Goal: Task Accomplishment & Management: Complete application form

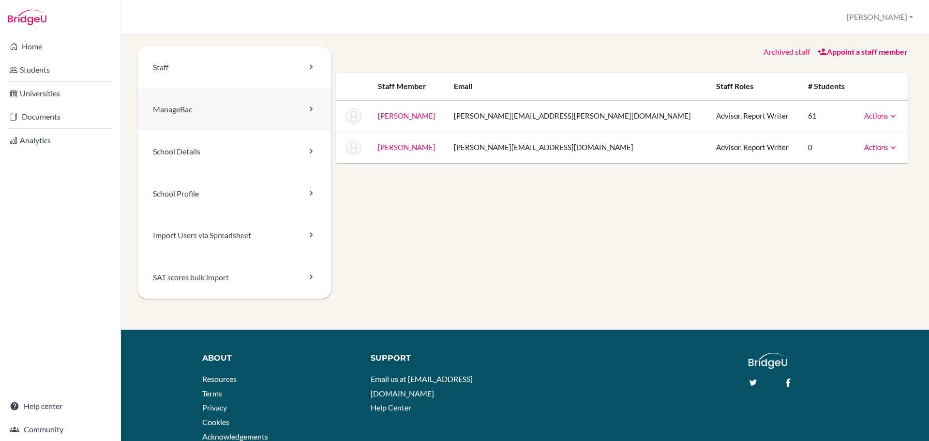
click at [182, 107] on link "ManageBac" at bounding box center [234, 110] width 194 height 42
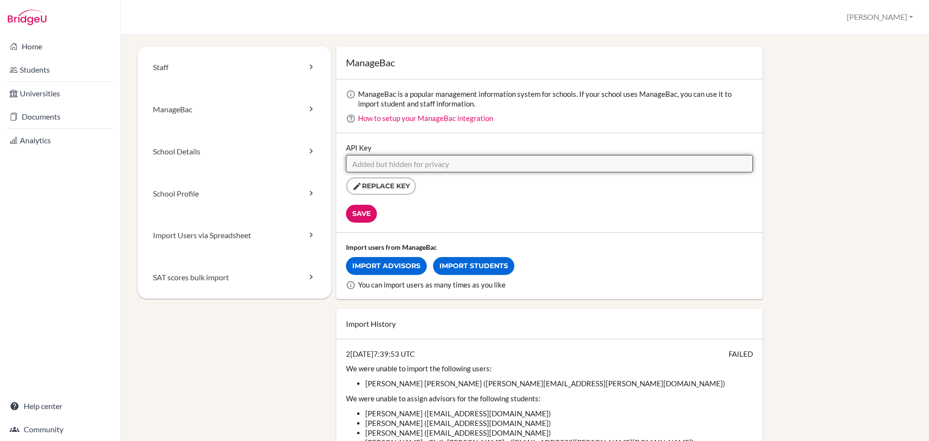
click at [477, 164] on input "API Key" at bounding box center [549, 163] width 407 height 17
click at [427, 167] on input "API Key" at bounding box center [549, 163] width 407 height 17
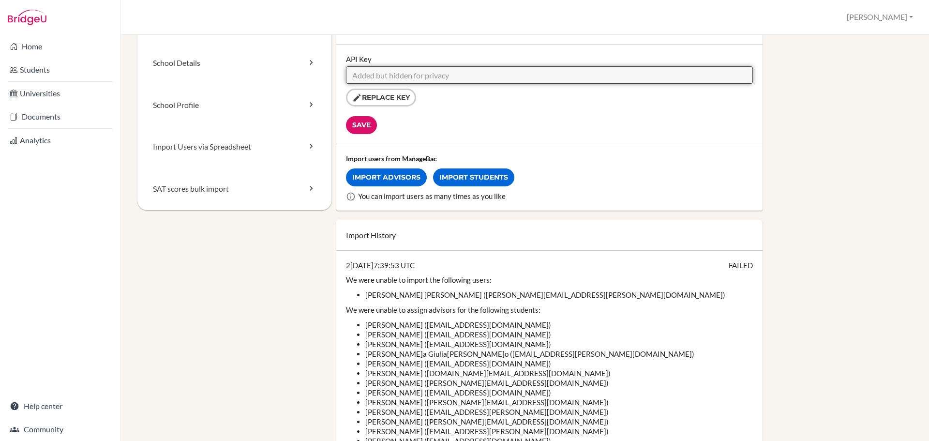
scroll to position [97, 0]
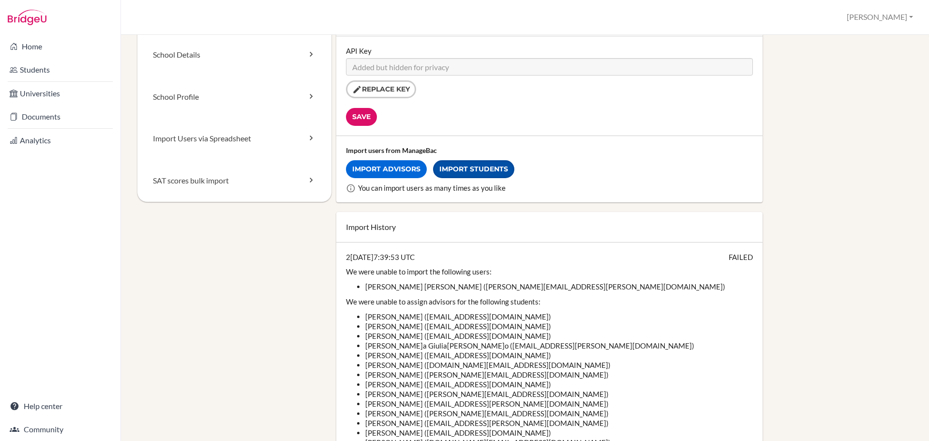
click at [467, 174] on link "Import Students" at bounding box center [473, 169] width 81 height 18
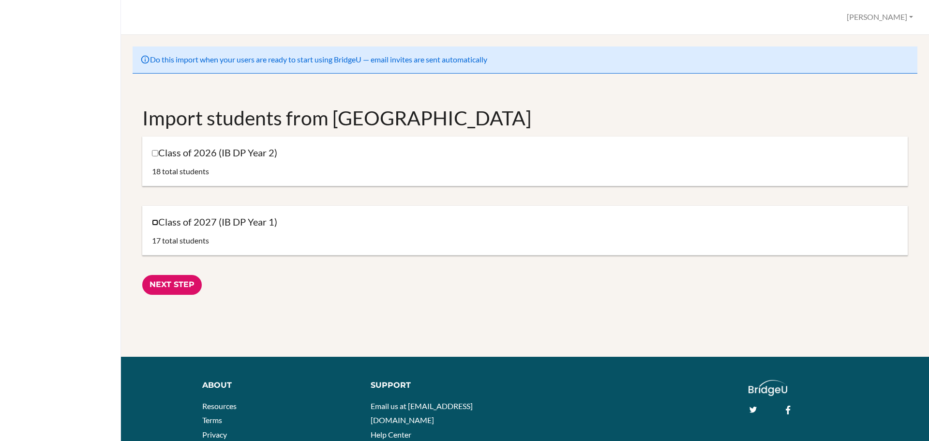
click at [155, 223] on input "Class of 2027 (IB DP Year 1)" at bounding box center [155, 222] width 6 height 6
checkbox input "true"
click at [170, 281] on input "Next Step" at bounding box center [172, 285] width 60 height 20
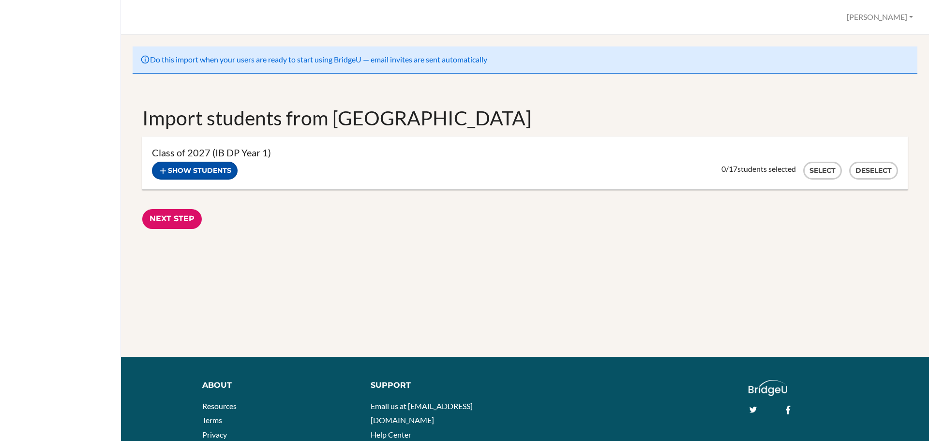
click at [209, 167] on button "Show students" at bounding box center [195, 171] width 86 height 18
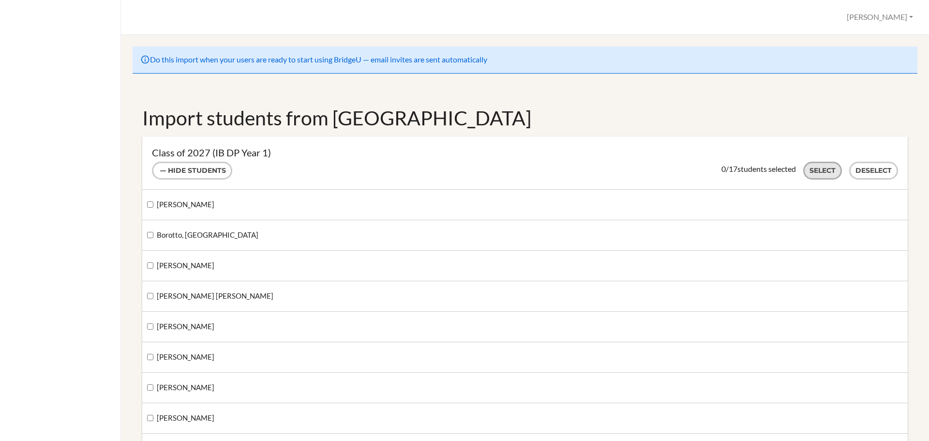
click at [820, 167] on button "Select" at bounding box center [823, 171] width 39 height 18
checkbox input "true"
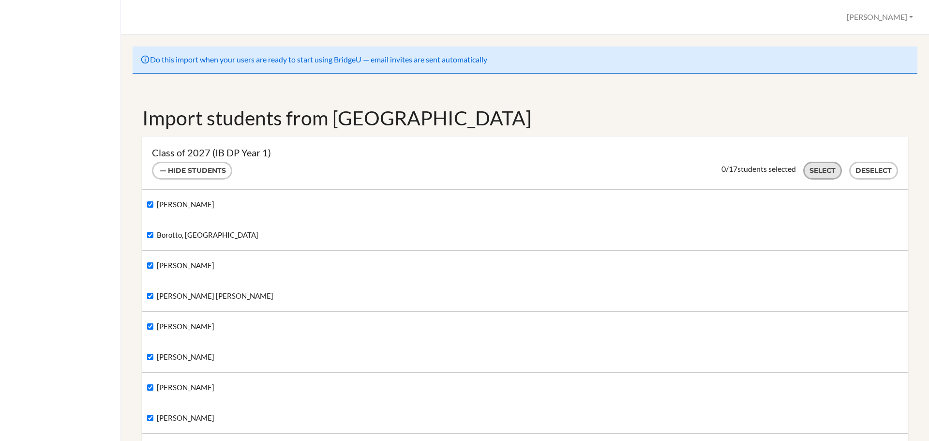
checkbox input "true"
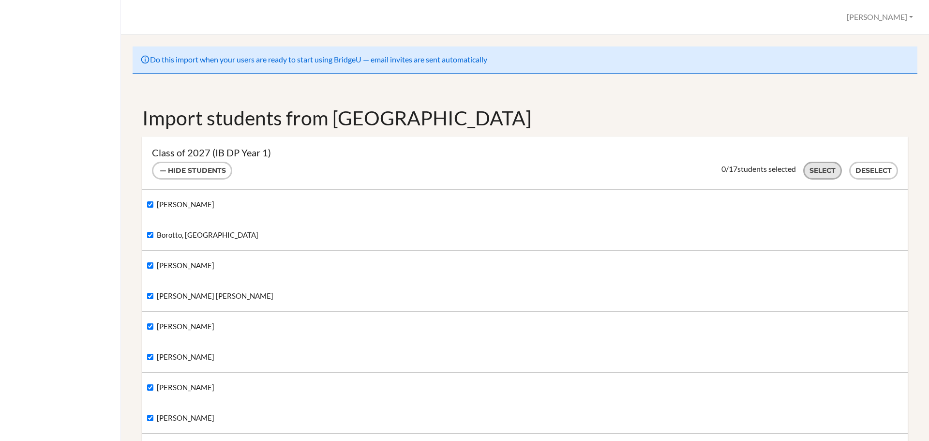
checkbox input "true"
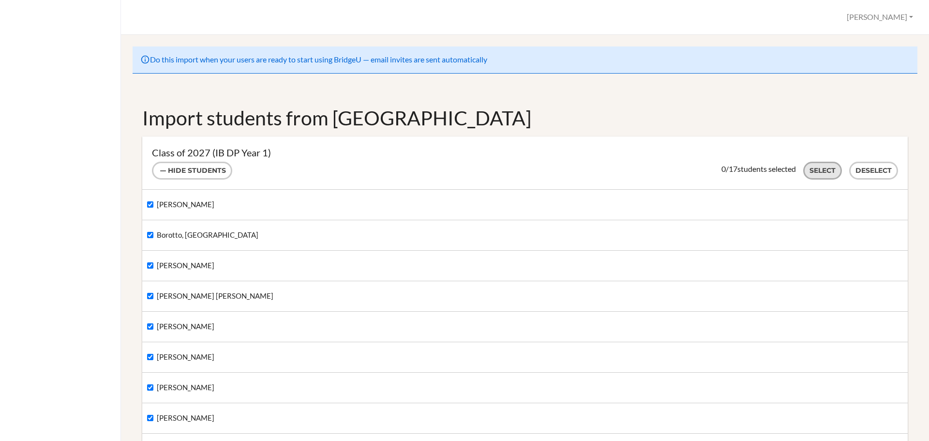
checkbox input "true"
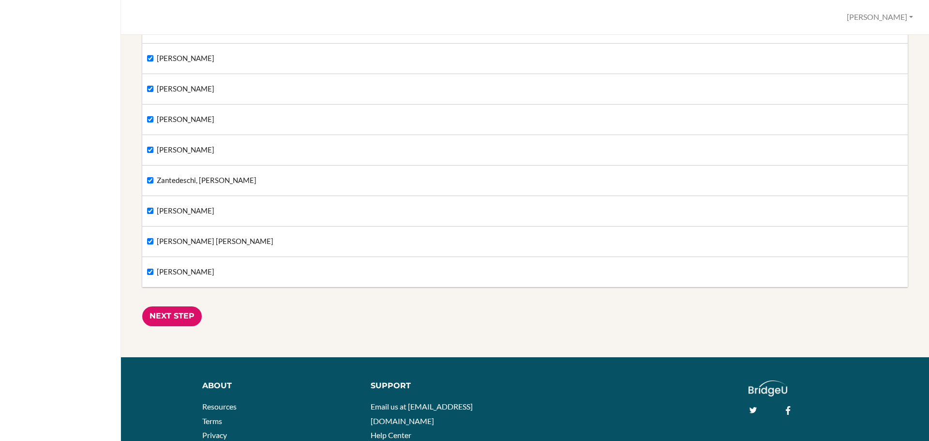
scroll to position [436, 0]
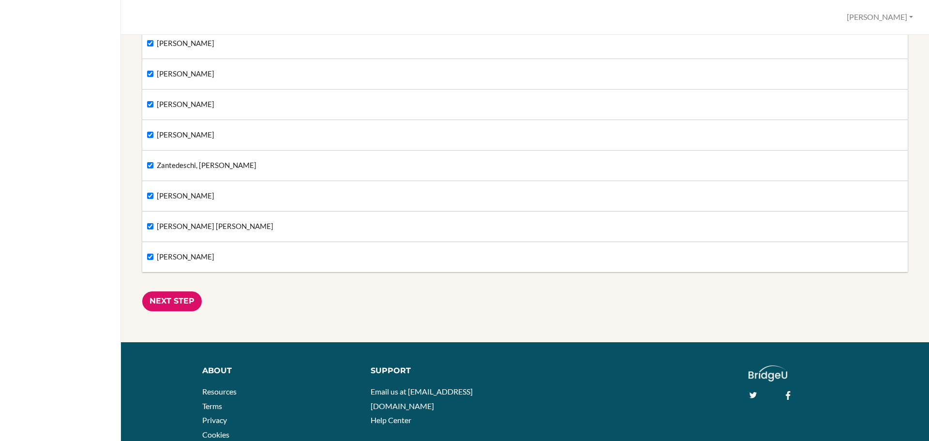
click at [183, 294] on input "Next Step" at bounding box center [172, 301] width 60 height 20
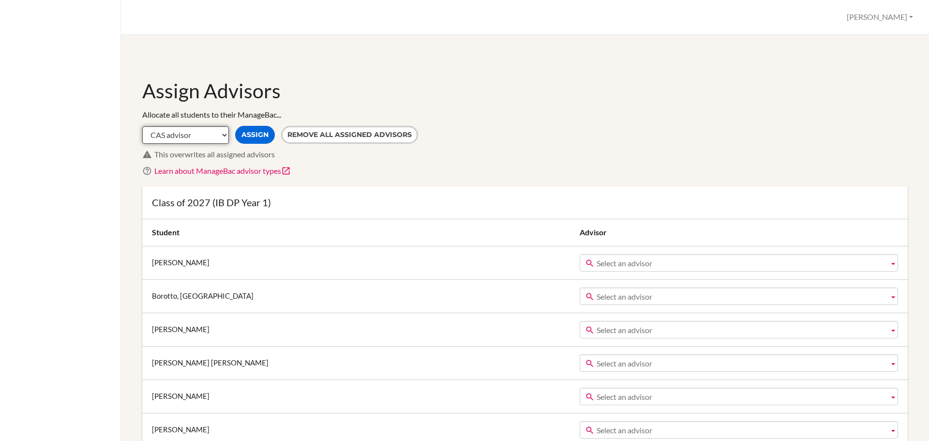
click at [201, 135] on select "CAS advisor EE advisor Homeroom advisor TOK advisor" at bounding box center [185, 134] width 87 height 17
click at [142, 126] on select "CAS advisor EE advisor Homeroom advisor TOK advisor" at bounding box center [185, 134] width 87 height 17
click at [597, 263] on span "Select an advisor" at bounding box center [741, 263] width 288 height 17
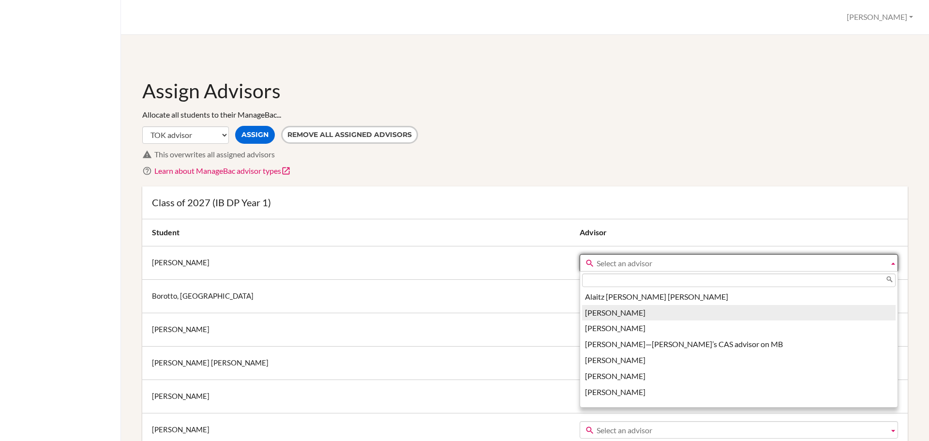
scroll to position [145, 0]
click at [582, 313] on li "Erik Michael Johnstone" at bounding box center [739, 311] width 314 height 16
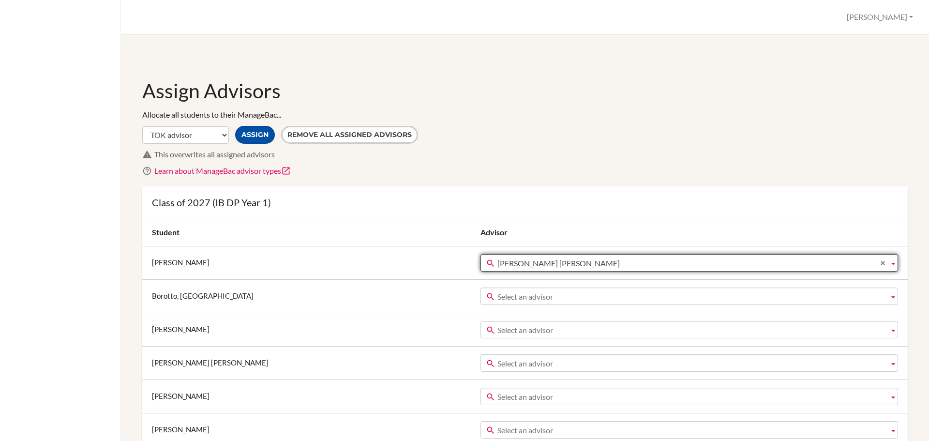
click at [256, 137] on button "Assign" at bounding box center [255, 135] width 40 height 18
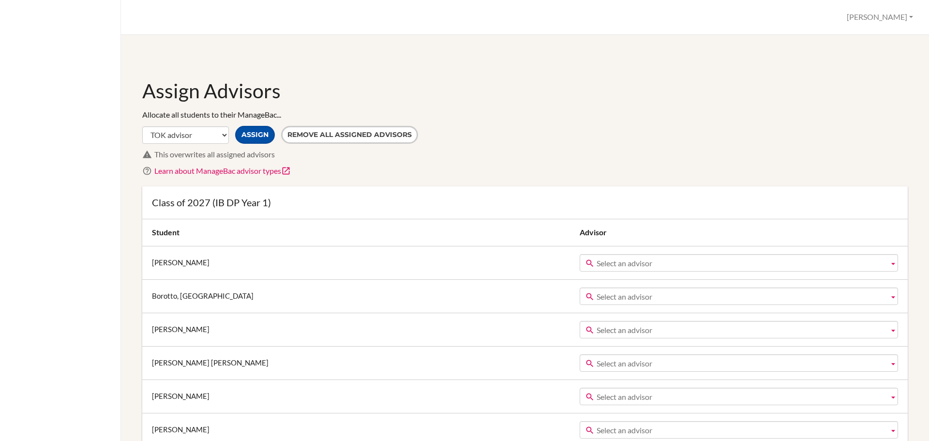
scroll to position [0, 0]
click at [256, 137] on button "Assign" at bounding box center [255, 135] width 40 height 18
click at [222, 137] on select "CAS advisor EE advisor Homeroom advisor TOK advisor" at bounding box center [185, 134] width 87 height 17
click at [142, 126] on select "CAS advisor EE advisor Homeroom advisor TOK advisor" at bounding box center [185, 134] width 87 height 17
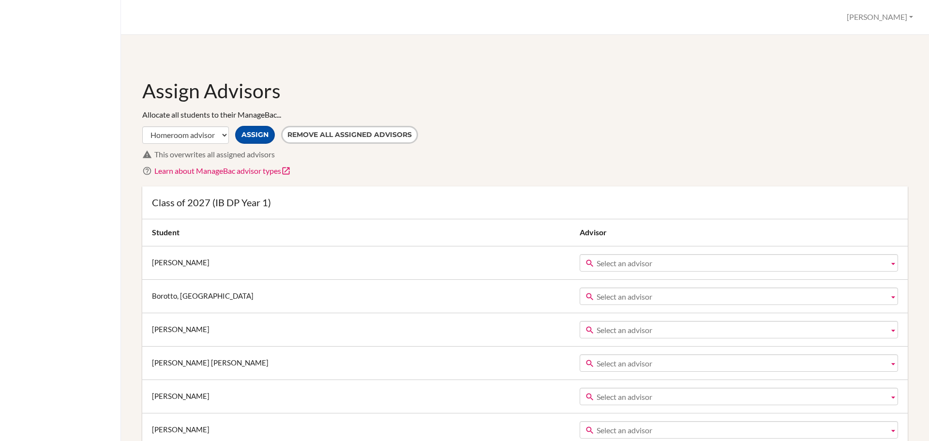
click at [254, 134] on button "Assign" at bounding box center [255, 135] width 40 height 18
click at [216, 137] on select "CAS advisor EE advisor Homeroom advisor TOK advisor" at bounding box center [185, 134] width 87 height 17
select select "TOK"
click at [142, 126] on select "CAS advisor EE advisor Homeroom advisor TOK advisor" at bounding box center [185, 134] width 87 height 17
click at [436, 163] on div "Allocate all students to their ManageBac... CAS advisor EE advisor Homeroom adv…" at bounding box center [525, 142] width 766 height 67
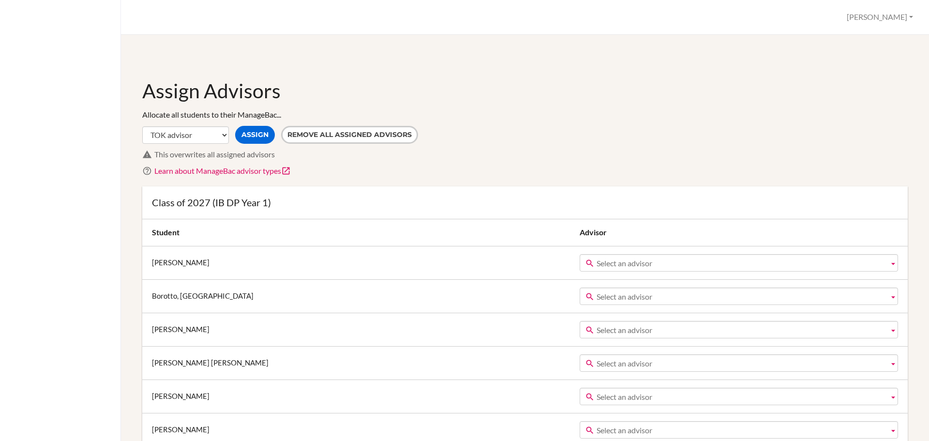
click at [597, 261] on span "Select an advisor" at bounding box center [741, 263] width 288 height 17
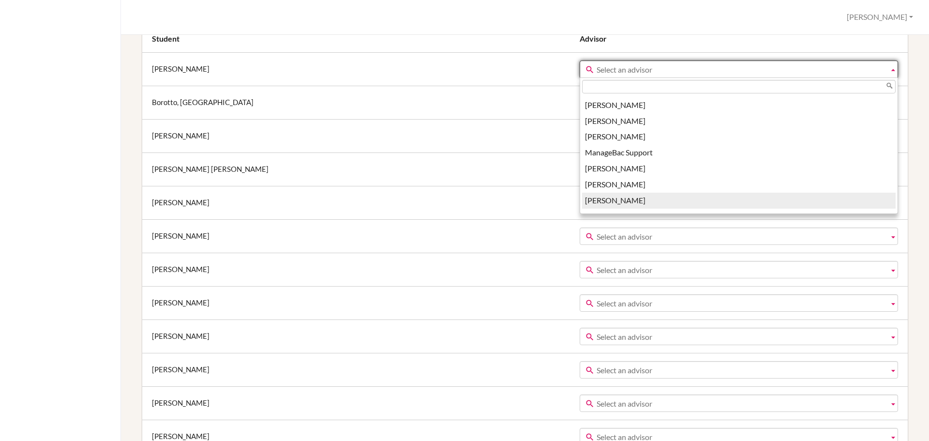
scroll to position [156, 0]
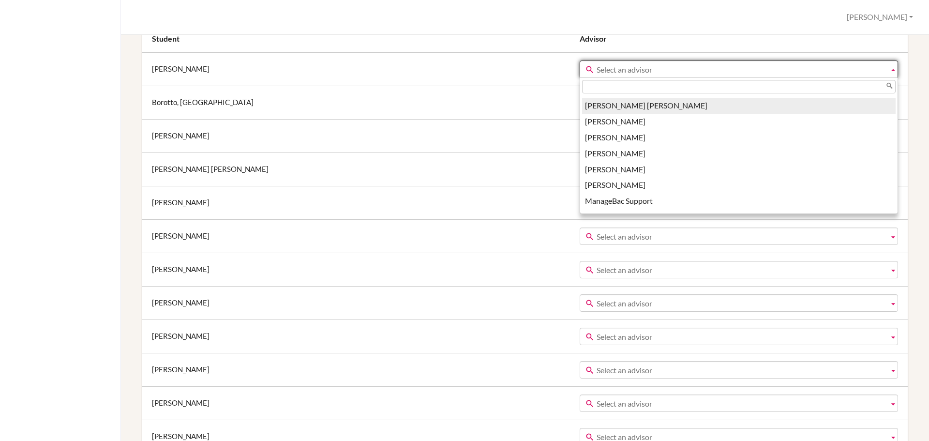
click at [582, 102] on li "Erik Michael Johnstone" at bounding box center [739, 106] width 314 height 16
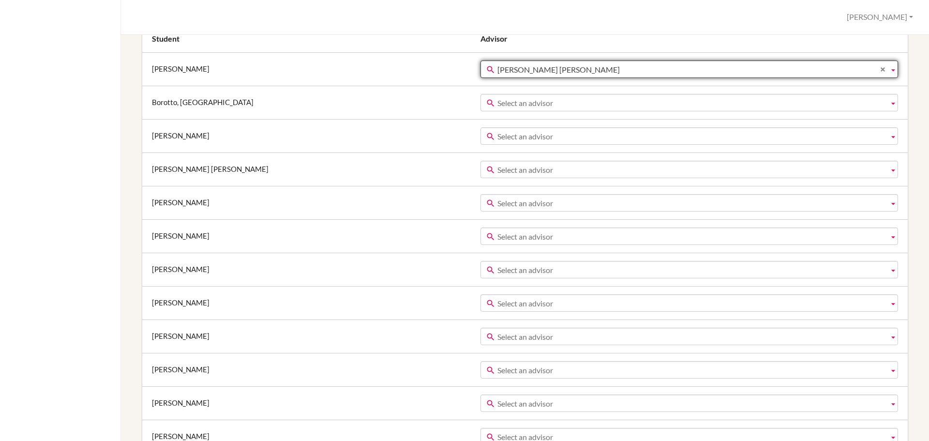
click at [408, 96] on td "Borotto, Asia" at bounding box center [310, 102] width 336 height 33
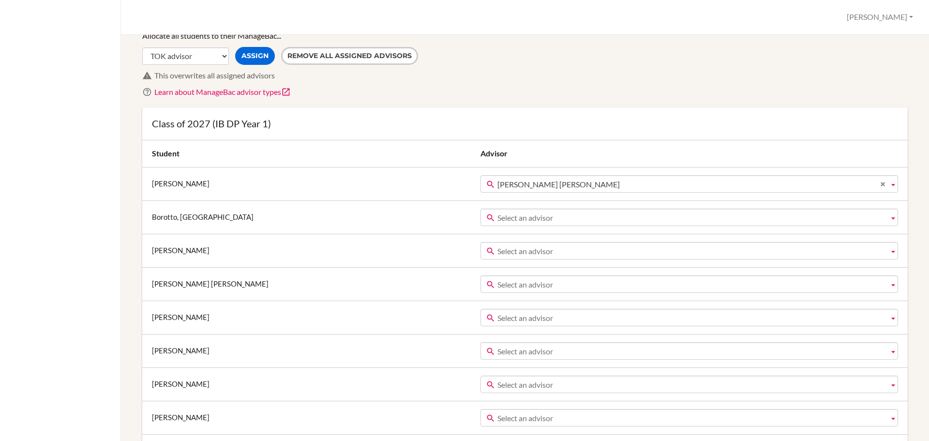
scroll to position [0, 0]
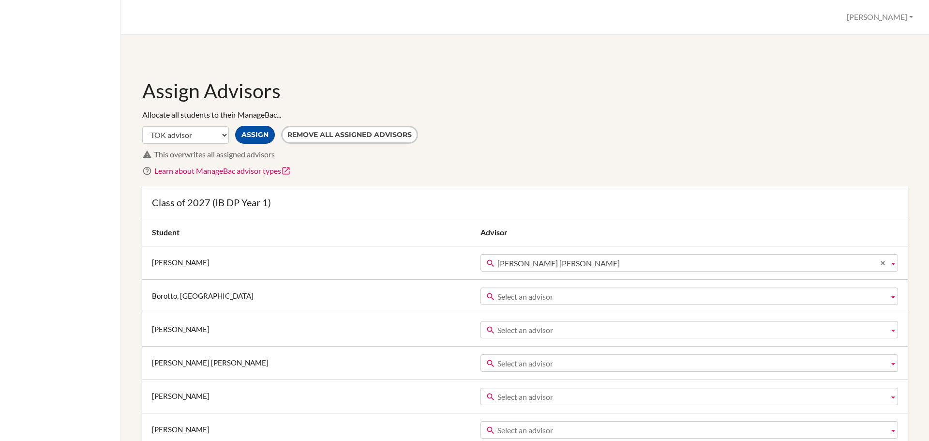
click at [259, 134] on button "Assign" at bounding box center [255, 135] width 40 height 18
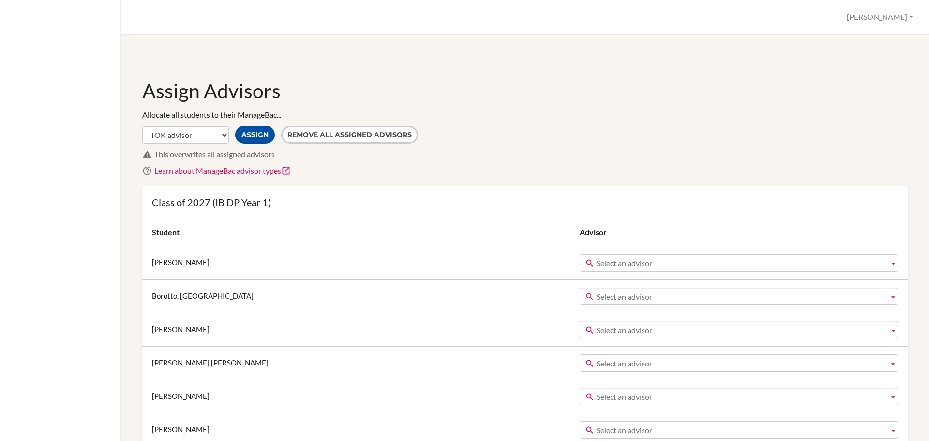
click at [265, 134] on button "Assign" at bounding box center [255, 135] width 40 height 18
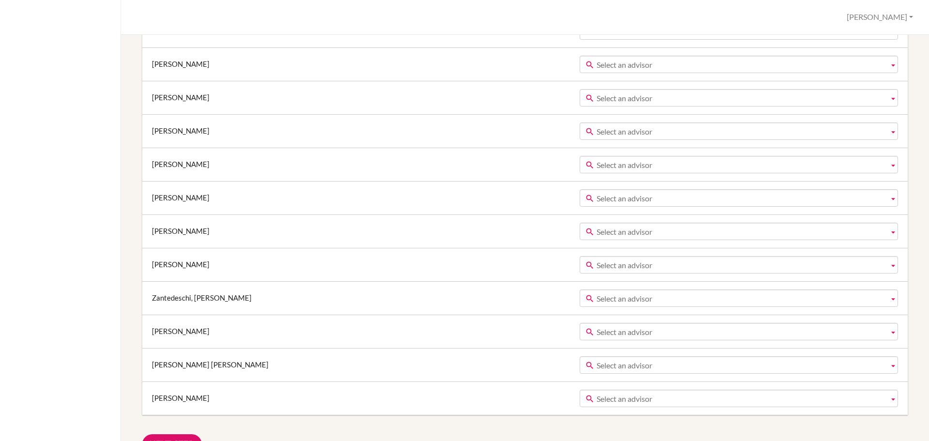
scroll to position [581, 0]
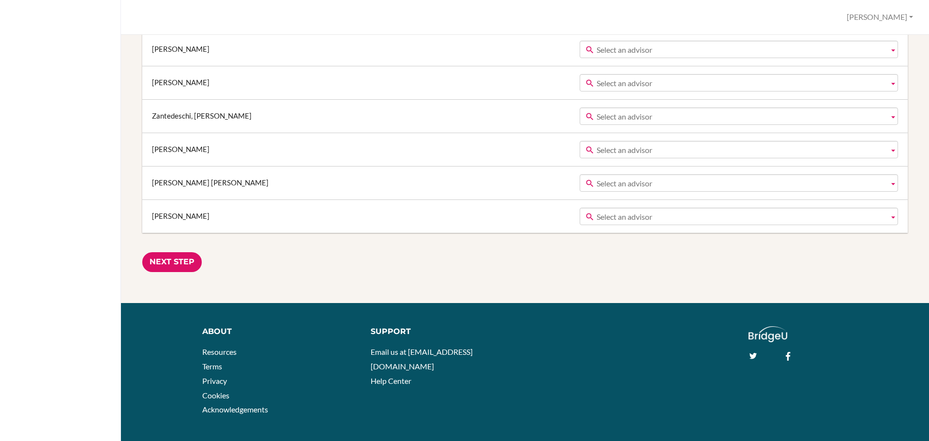
click at [178, 266] on input "Next Step" at bounding box center [172, 262] width 60 height 20
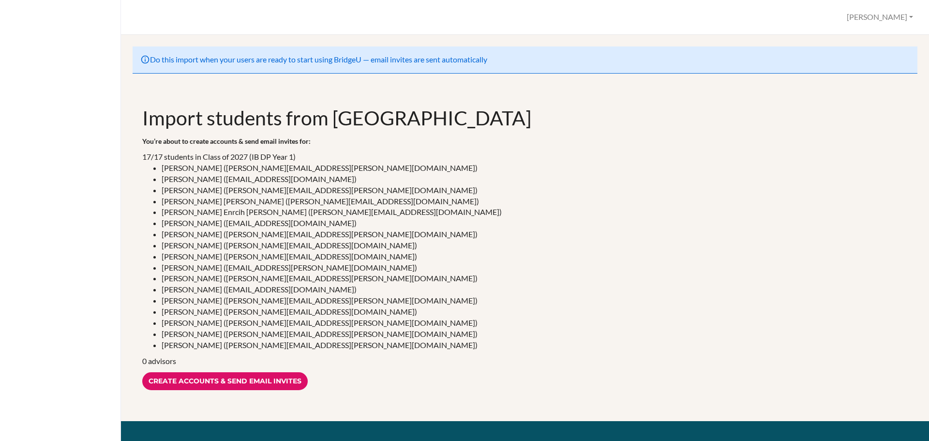
click at [263, 381] on input "Create accounts & send email invites" at bounding box center [225, 381] width 166 height 18
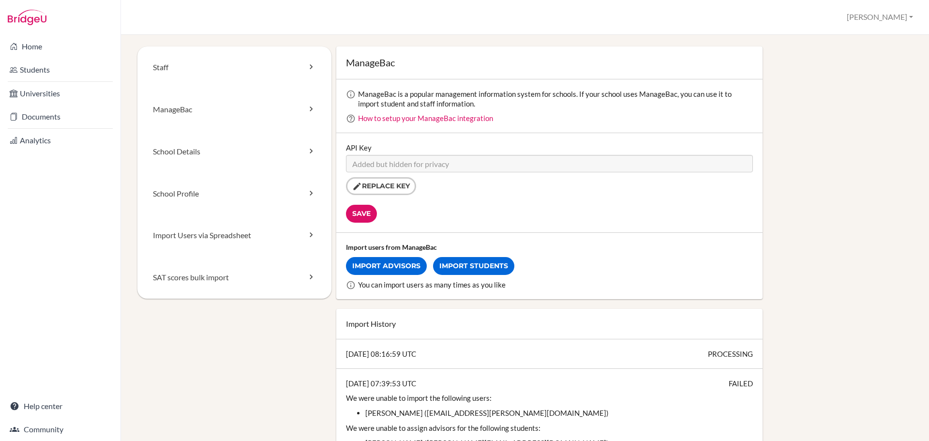
click at [68, 67] on link "Students" at bounding box center [60, 69] width 117 height 19
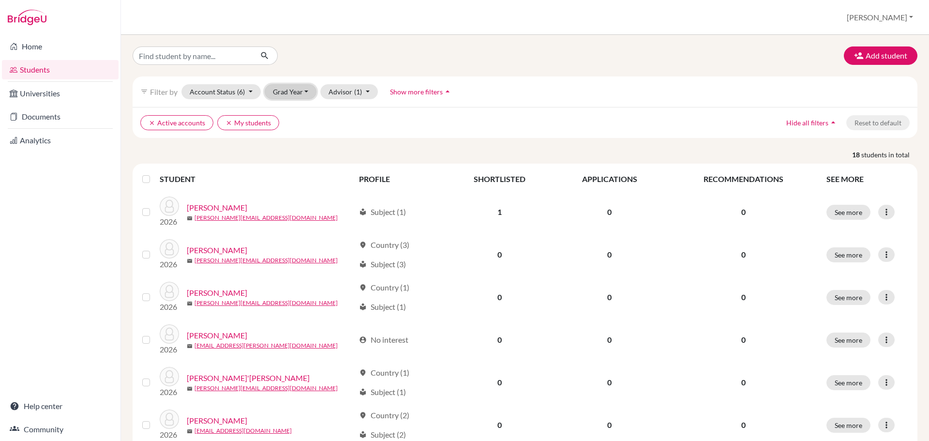
click at [305, 88] on button "Grad Year" at bounding box center [291, 91] width 52 height 15
click at [297, 112] on div "2027" at bounding box center [294, 112] width 34 height 12
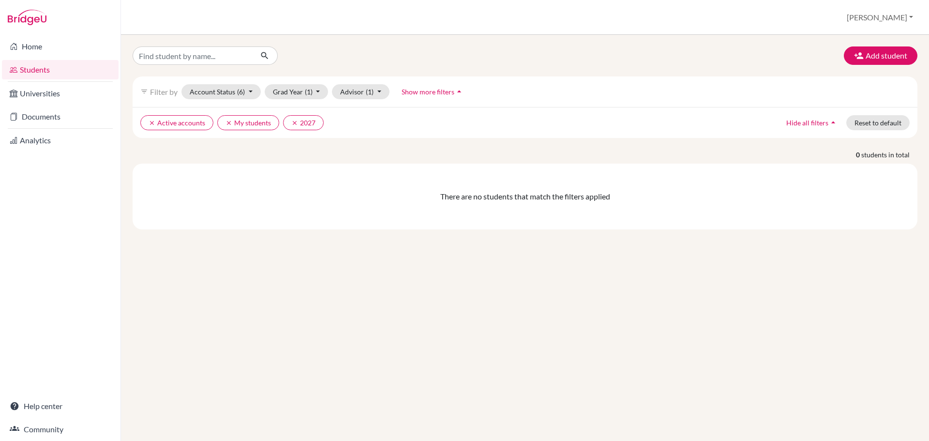
click at [71, 71] on link "Students" at bounding box center [60, 69] width 117 height 19
click at [296, 92] on button "Grad Year (1)" at bounding box center [297, 91] width 64 height 15
click at [300, 110] on div "2027 done" at bounding box center [294, 112] width 34 height 12
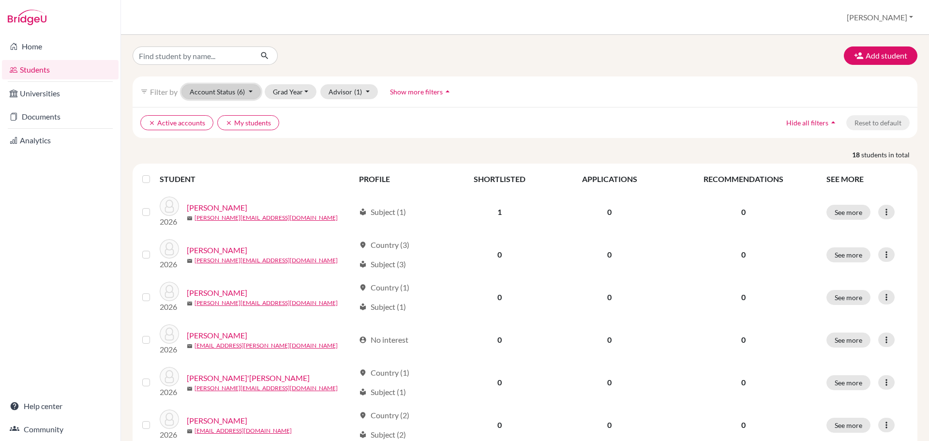
click at [244, 91] on span "(6)" at bounding box center [241, 92] width 8 height 8
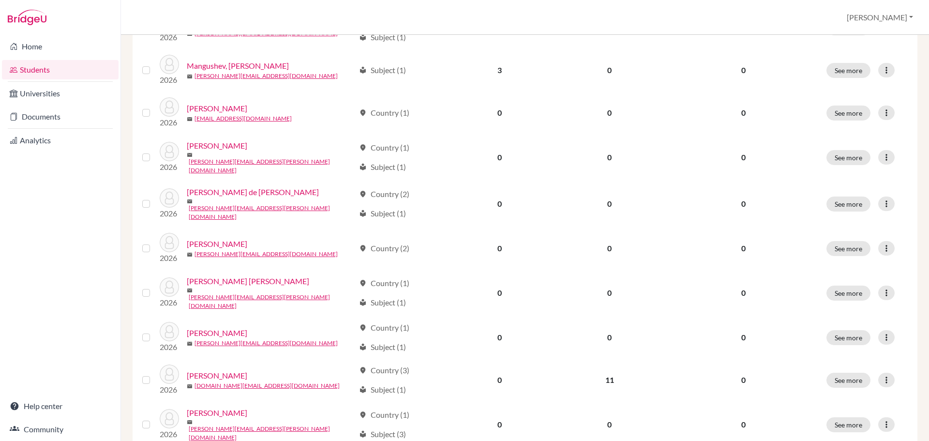
scroll to position [484, 0]
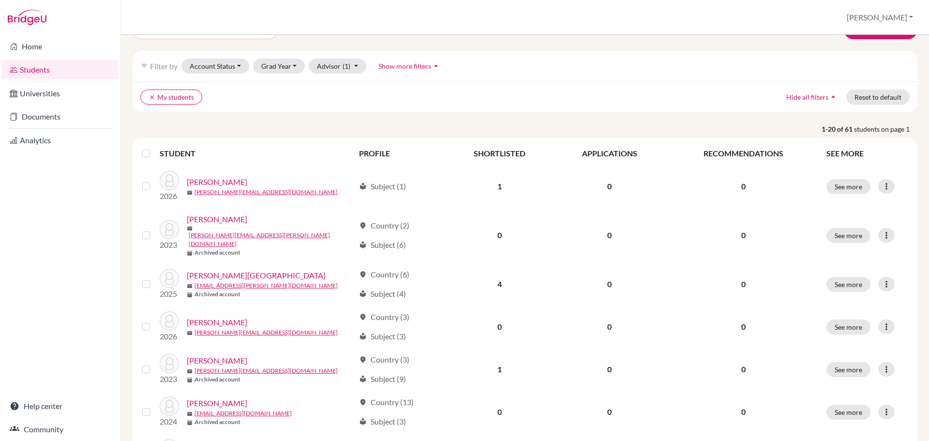
scroll to position [48, 0]
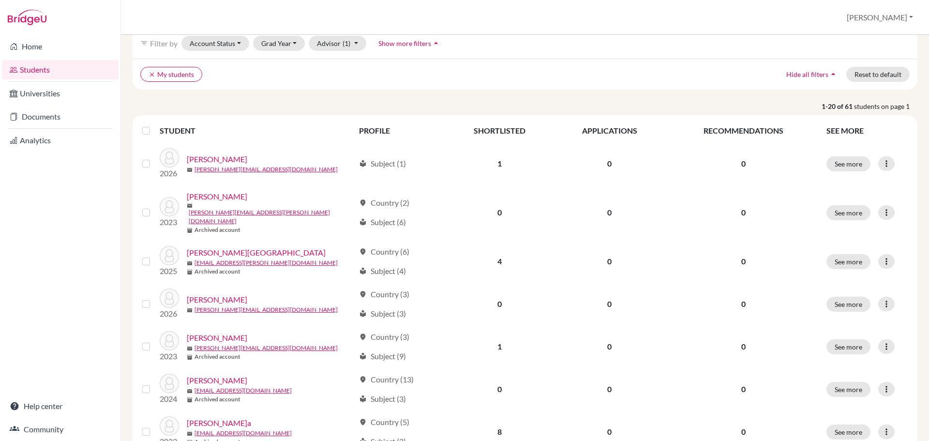
click at [203, 247] on link "[PERSON_NAME][GEOGRAPHIC_DATA]" at bounding box center [256, 253] width 139 height 12
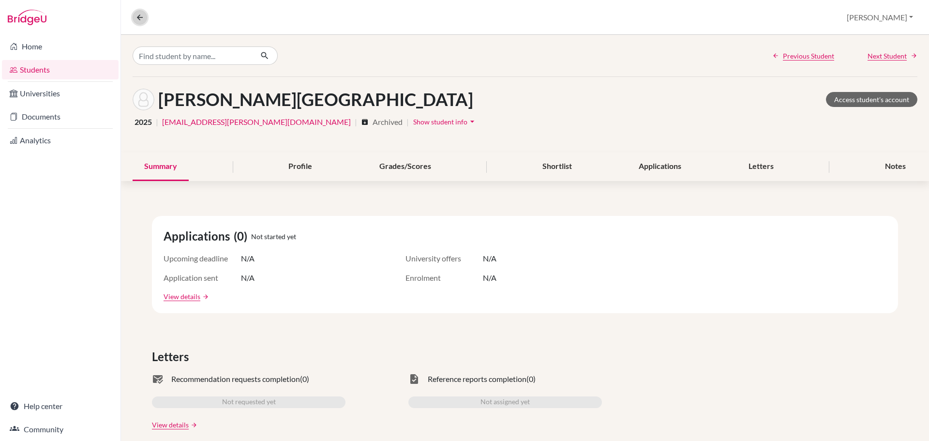
click at [135, 16] on button at bounding box center [140, 17] width 15 height 15
